Goal: Book appointment/travel/reservation

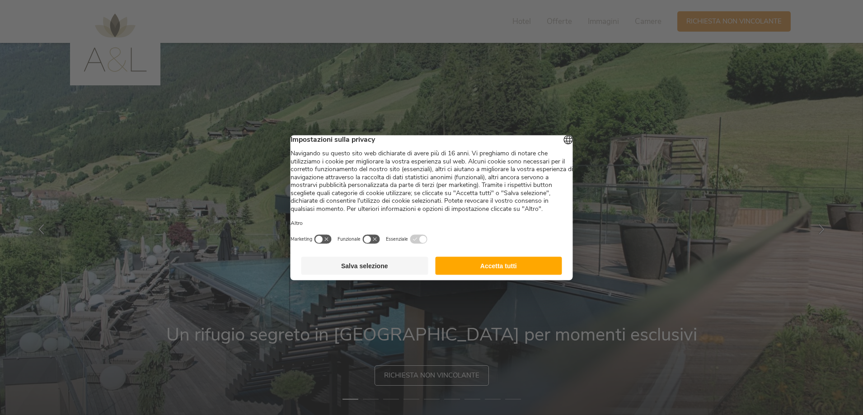
click at [491, 275] on button "Accetta tutti" at bounding box center [498, 266] width 127 height 18
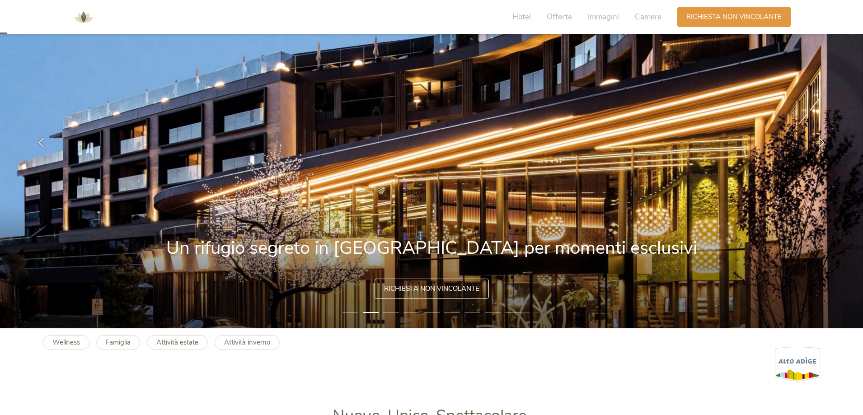
scroll to position [90, 0]
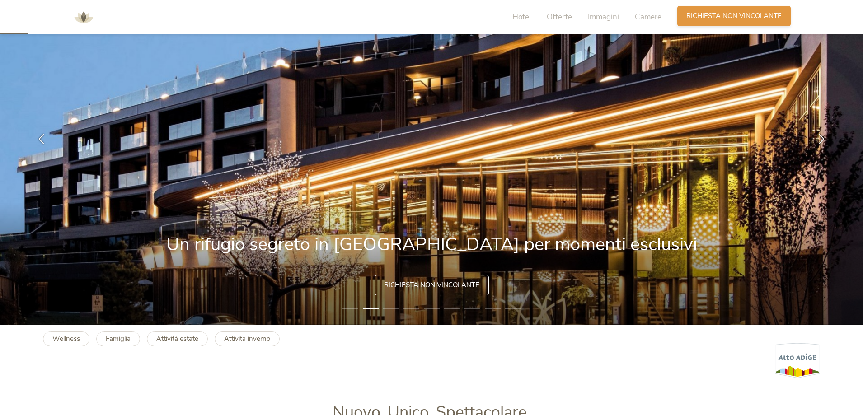
click at [709, 19] on span "Richiesta non vincolante" at bounding box center [733, 15] width 95 height 9
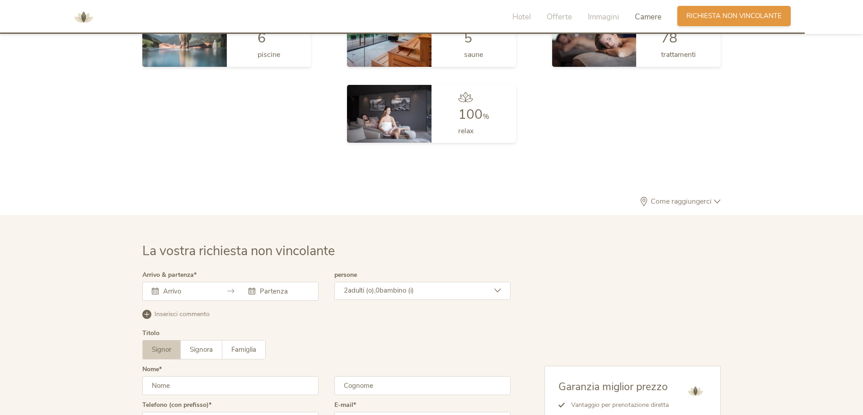
scroll to position [2721, 0]
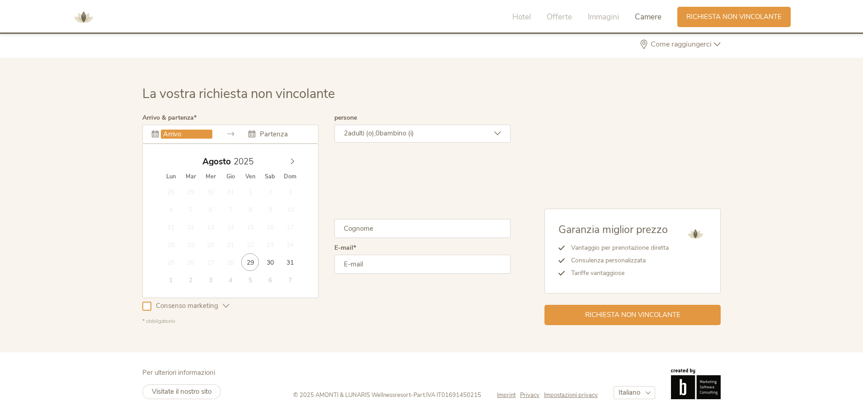
click at [196, 134] on input "text" at bounding box center [186, 134] width 51 height 9
click at [293, 160] on icon at bounding box center [292, 162] width 3 height 6
type input "[DATE]"
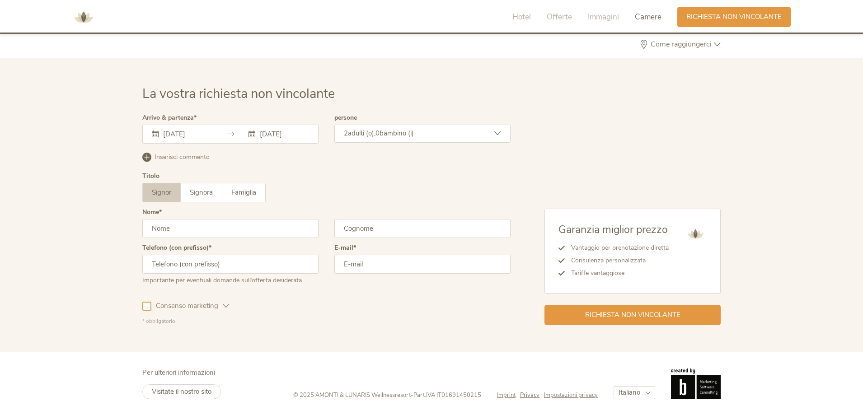
click at [174, 230] on input "text" at bounding box center [230, 228] width 176 height 19
type input "[PERSON_NAME]"
type input "Cosciani"
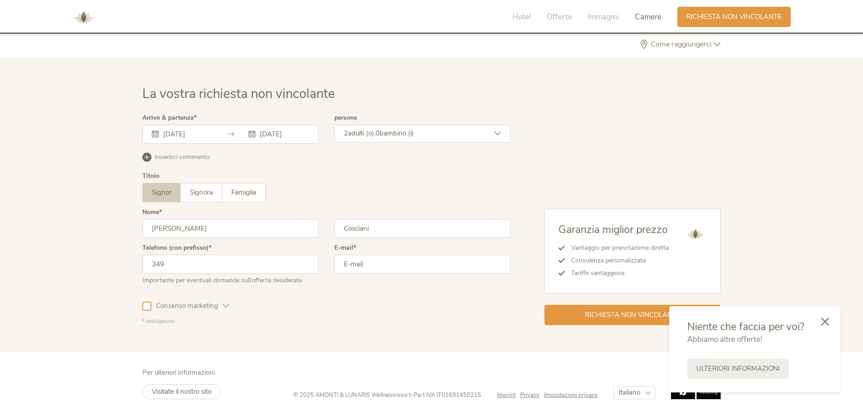
type input "3495981816"
click at [349, 263] on input "email" at bounding box center [422, 264] width 176 height 19
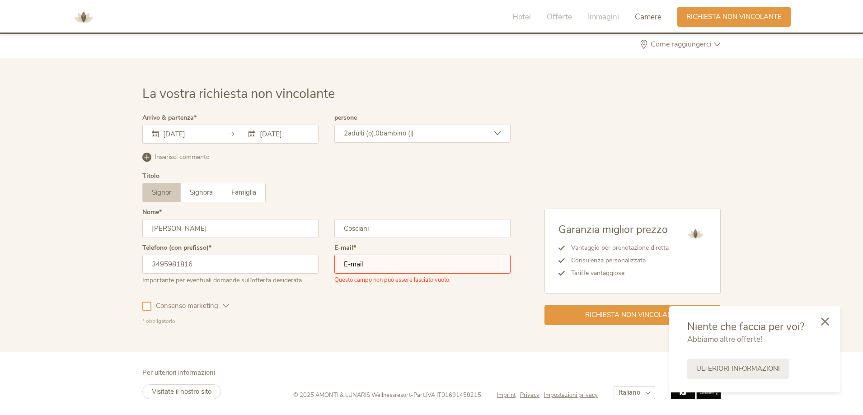
click at [400, 261] on input "email" at bounding box center [422, 264] width 176 height 19
type input "[EMAIL_ADDRESS][DOMAIN_NAME]"
click at [824, 319] on icon at bounding box center [825, 321] width 8 height 8
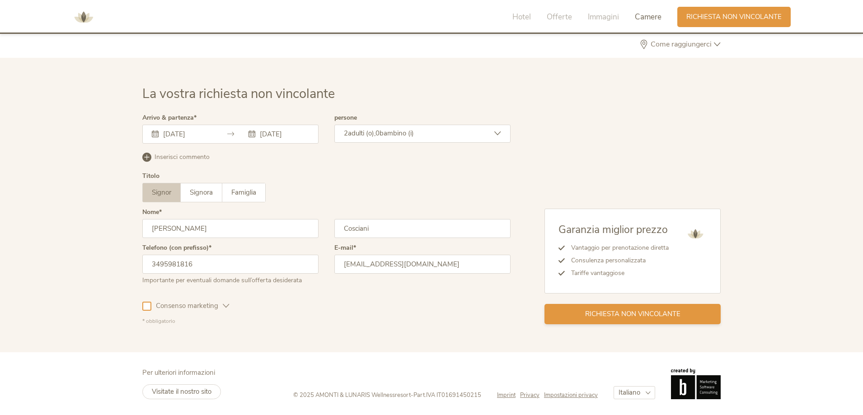
click at [661, 315] on span "Richiesta non vincolante" at bounding box center [632, 313] width 95 height 9
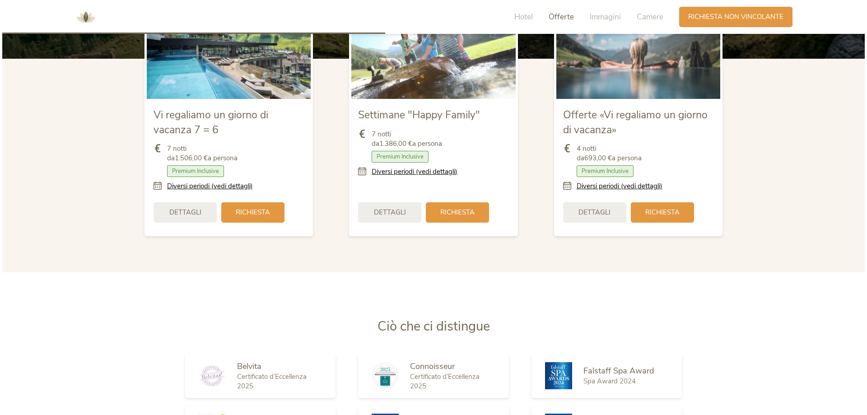
scroll to position [1129, 0]
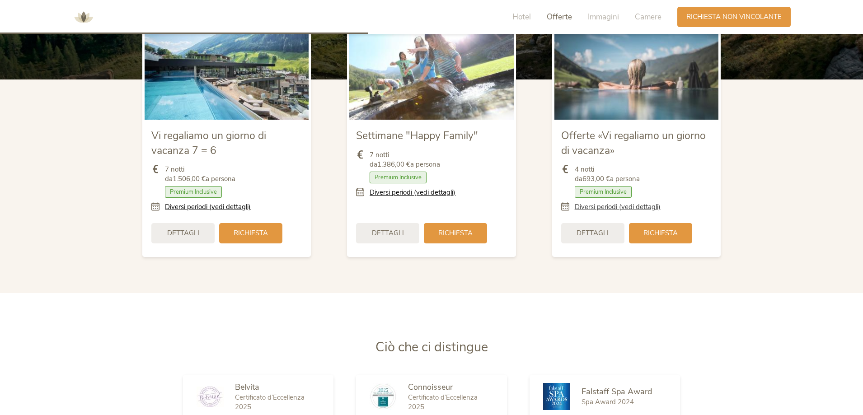
click at [649, 209] on link "Diversi periodi (vedi dettagli)" at bounding box center [617, 206] width 86 height 9
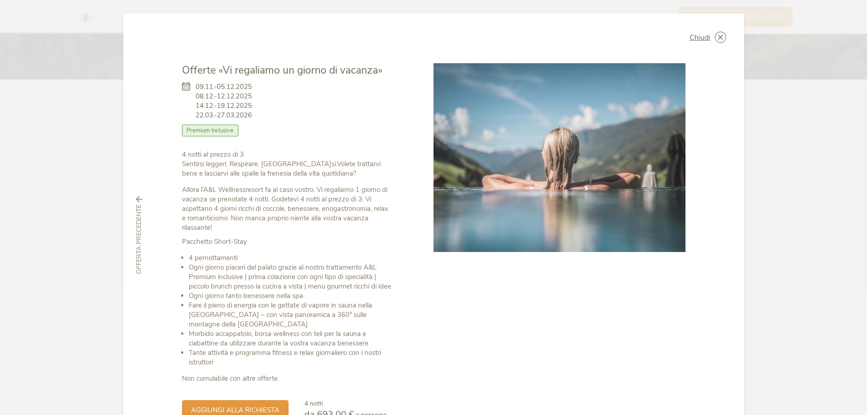
click at [233, 95] on span "09.11.-05.12.2025 08.12.-12.12.2025 14.12.-19.12.2025 22.03.-27.03.2026" at bounding box center [224, 101] width 56 height 38
click at [224, 85] on span "09.11.-05.12.2025 08.12.-12.12.2025 14.12.-19.12.2025 22.03.-27.03.2026" at bounding box center [224, 101] width 56 height 38
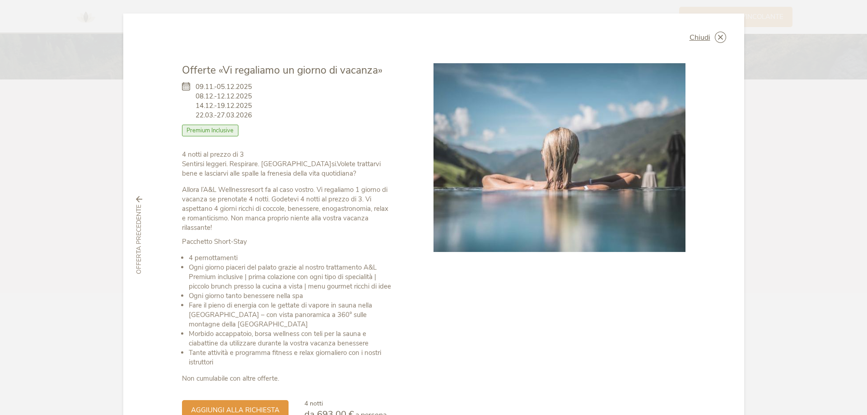
click at [224, 85] on span "09.11.-05.12.2025 08.12.-12.12.2025 14.12.-19.12.2025 22.03.-27.03.2026" at bounding box center [224, 101] width 56 height 38
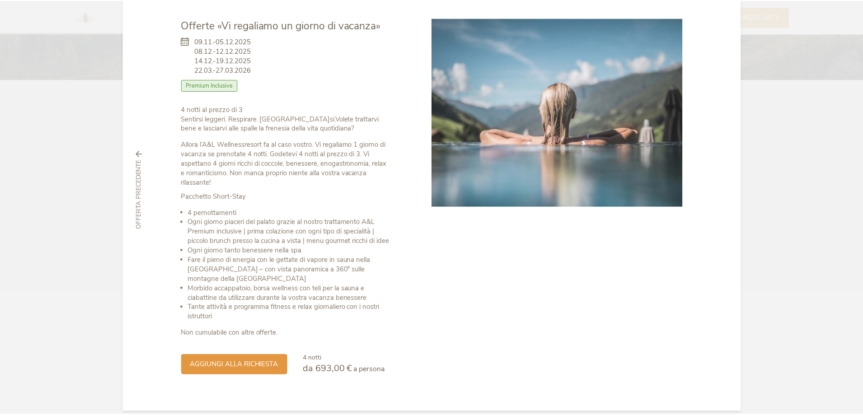
scroll to position [56, 0]
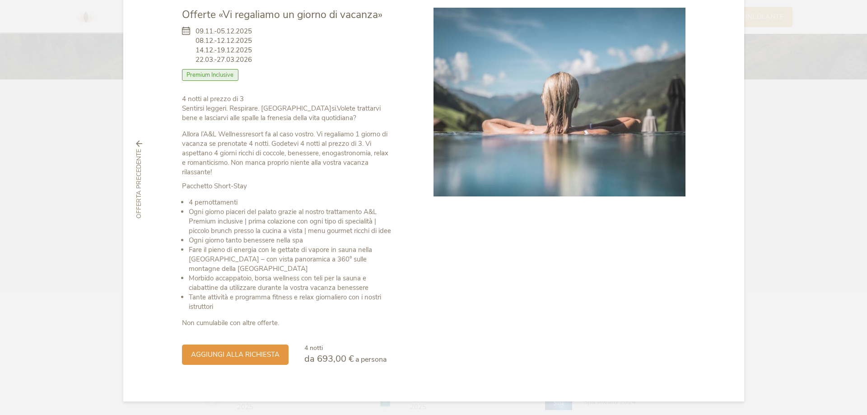
click at [298, 137] on p "Allora l’A&L Wellnessresort fa al caso vostro. Vi regaliamo 1 giorno di vacanza…" at bounding box center [287, 153] width 211 height 47
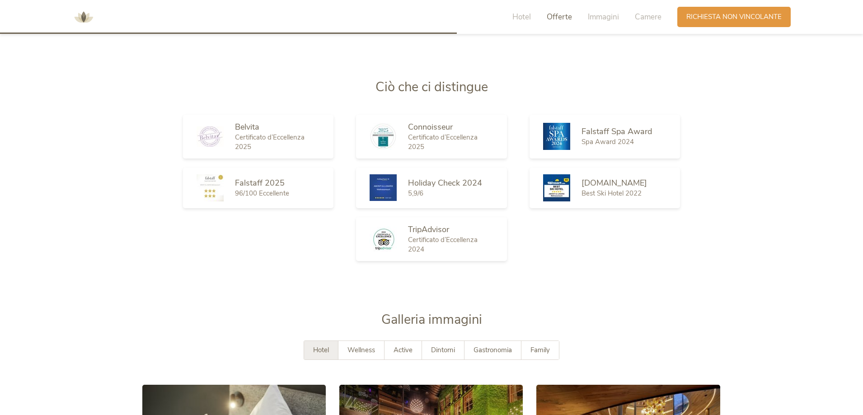
scroll to position [1400, 0]
